Goal: Task Accomplishment & Management: Manage account settings

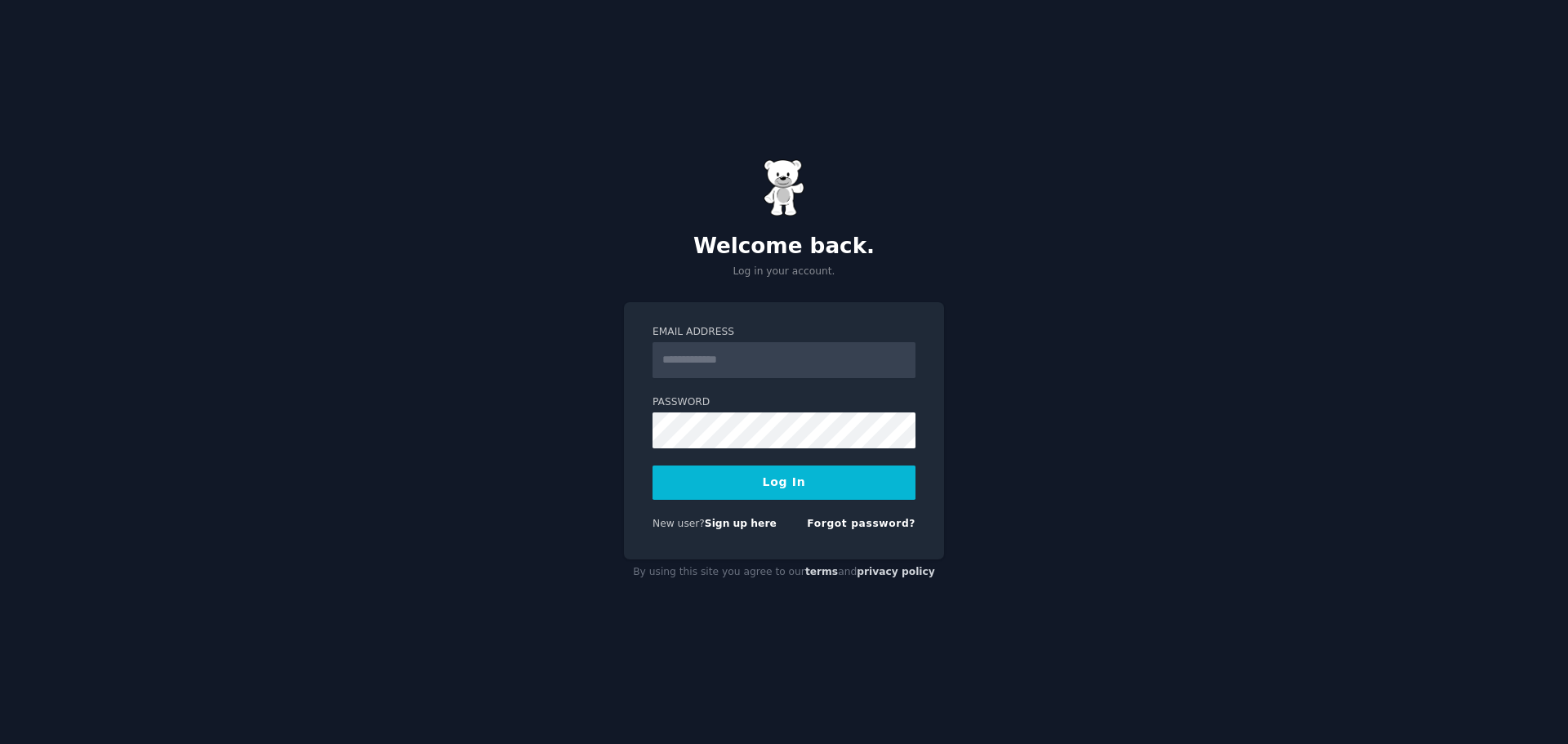
drag, startPoint x: 0, startPoint y: 0, endPoint x: 745, endPoint y: 360, distance: 827.4
click at [745, 360] on input "Email Address" at bounding box center [784, 360] width 263 height 36
click at [857, 525] on link "Forgot password?" at bounding box center [861, 524] width 109 height 12
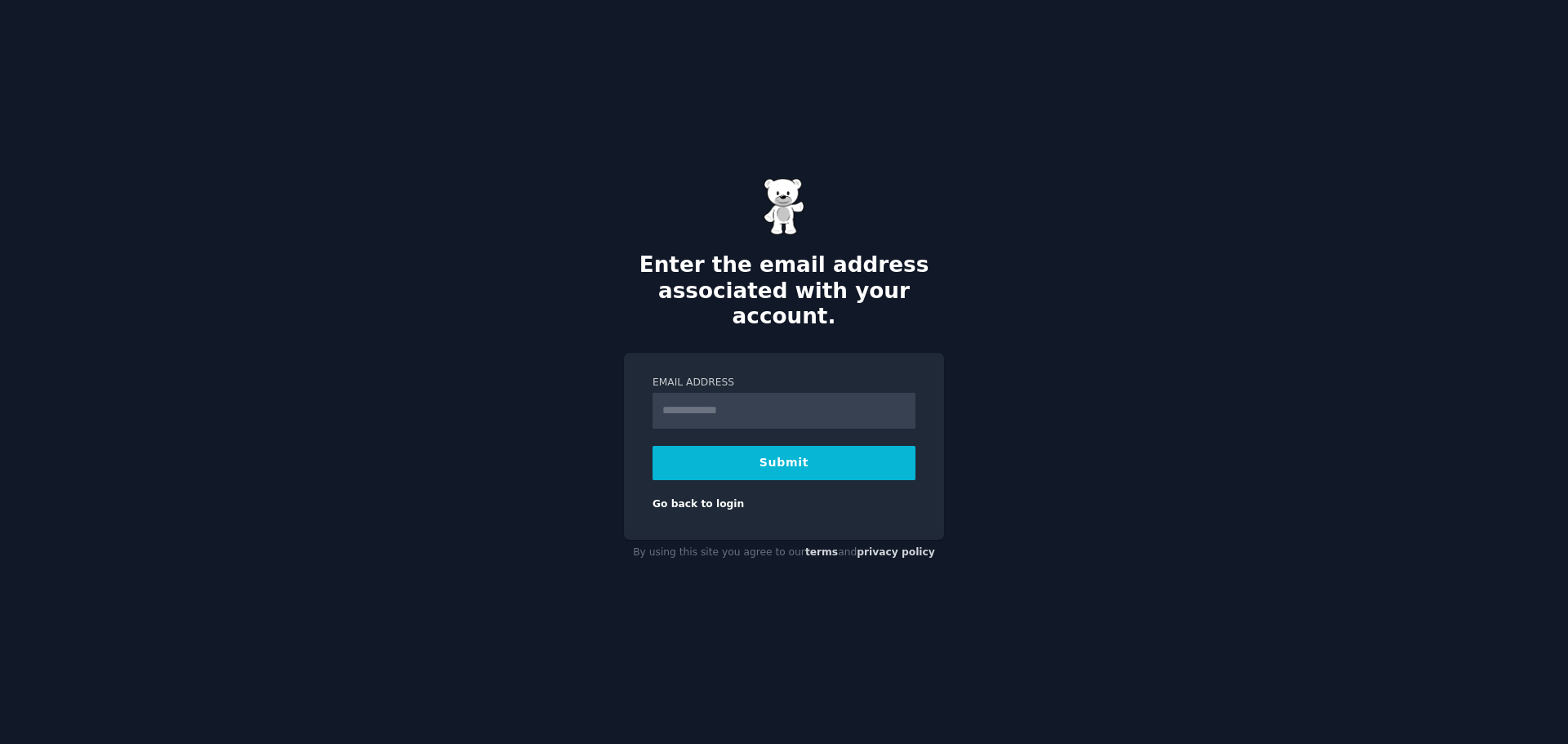
click at [713, 396] on input "Email Address" at bounding box center [784, 411] width 263 height 36
type input "**********"
click at [783, 453] on button "Submit" at bounding box center [784, 464] width 263 height 35
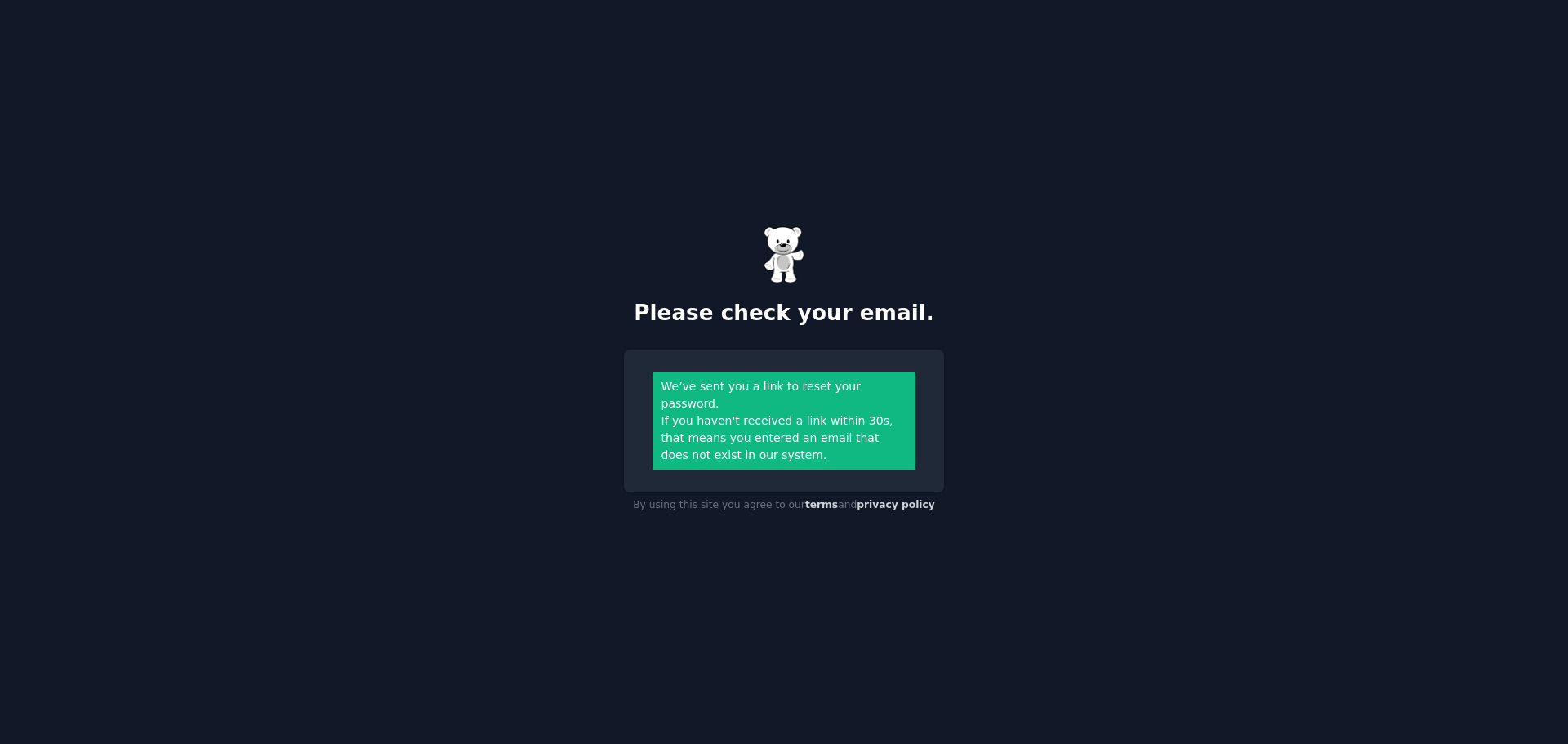
click at [808, 426] on div "If you haven't received a link within 30s, that means you entered an email that…" at bounding box center [784, 438] width 246 height 51
